Goal: Task Accomplishment & Management: Complete application form

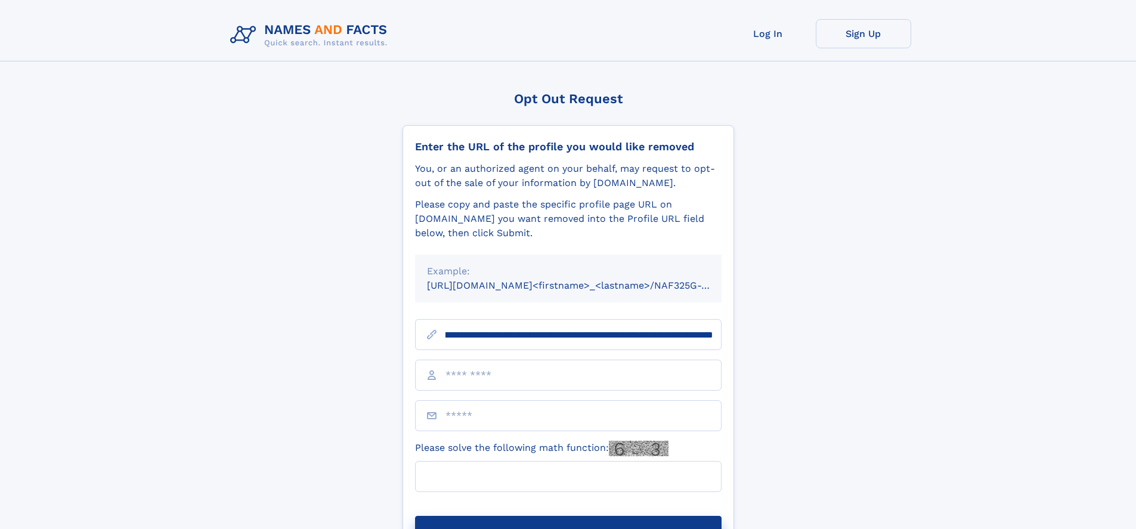
scroll to position [0, 143]
type input "**********"
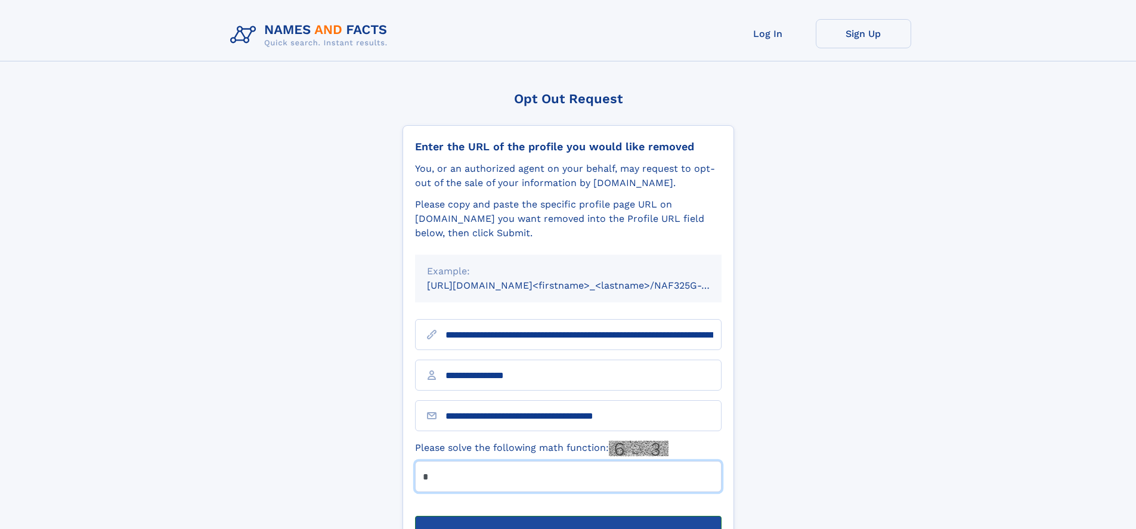
type input "*"
click at [568, 516] on button "Submit Opt Out Request" at bounding box center [568, 535] width 307 height 38
